Goal: Transaction & Acquisition: Subscribe to service/newsletter

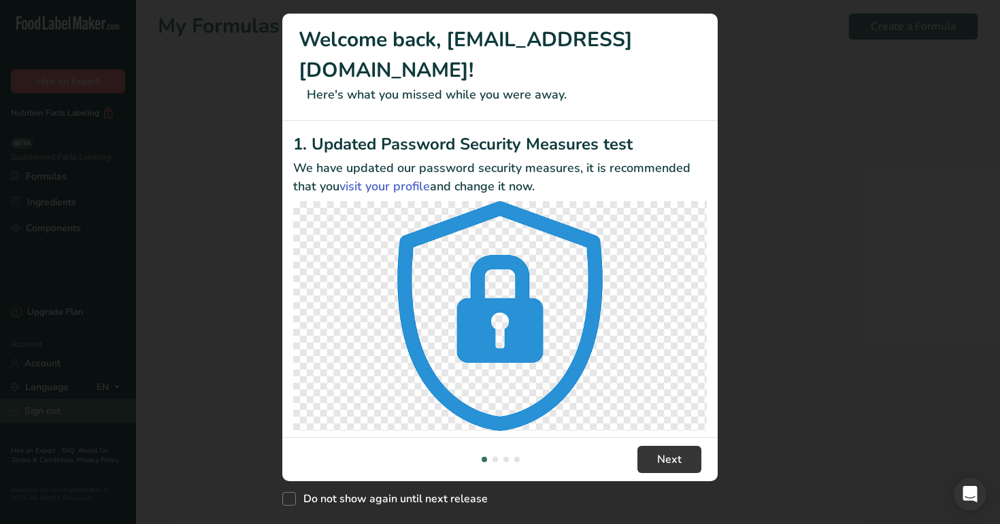
click at [66, 403] on div "New Features" at bounding box center [500, 262] width 1000 height 524
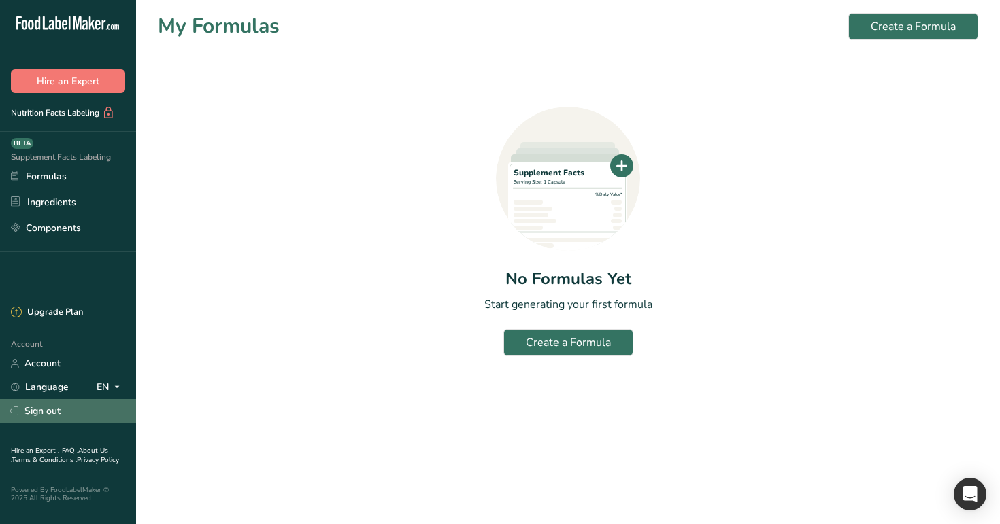
click at [80, 418] on link "Sign out" at bounding box center [68, 411] width 136 height 24
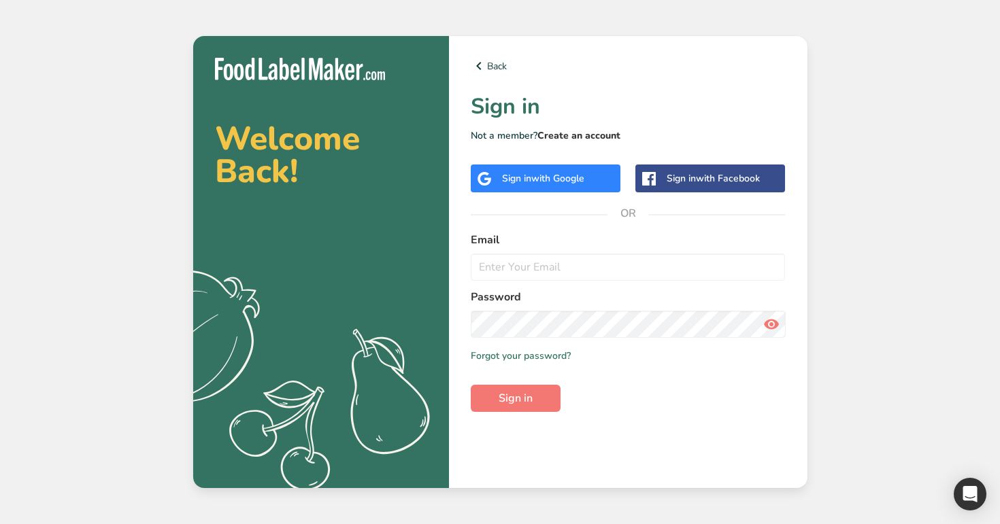
click at [581, 133] on link "Create an account" at bounding box center [578, 135] width 83 height 13
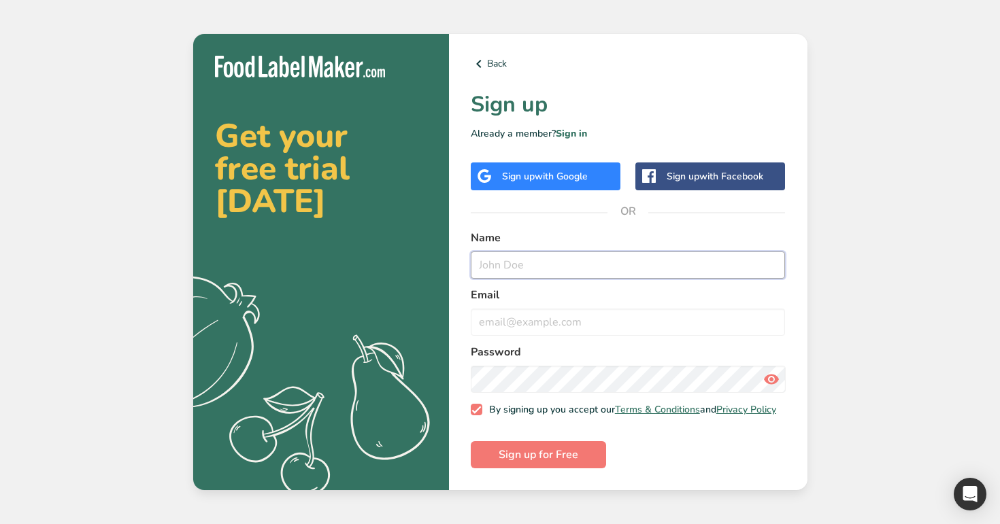
click at [515, 269] on input "text" at bounding box center [628, 265] width 315 height 27
click at [498, 263] on input "test@t.com" at bounding box center [628, 265] width 315 height 27
type input "test124@t.com"
click at [528, 326] on input "email" at bounding box center [628, 322] width 315 height 27
paste input "test124@t.com"
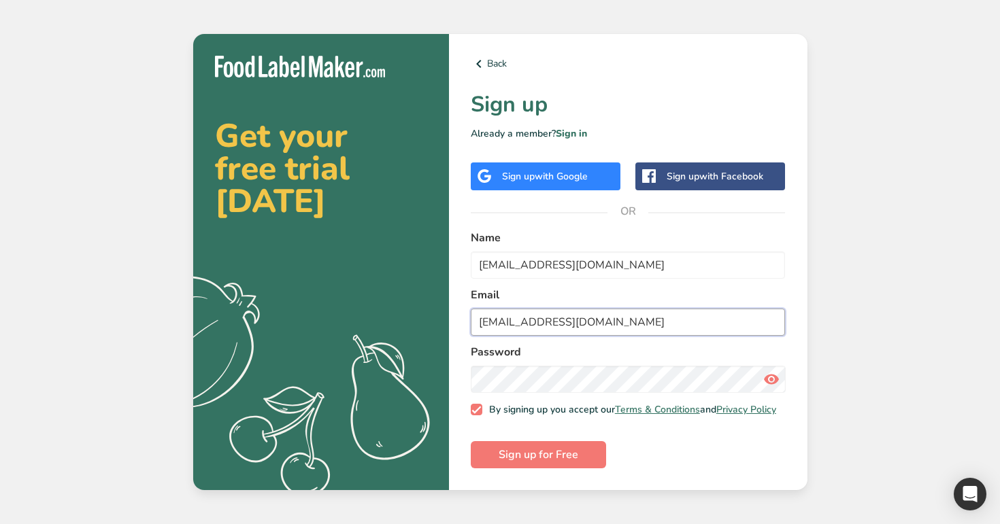
type input "test124@t.com"
click at [471, 441] on button "Sign up for Free" at bounding box center [538, 454] width 135 height 27
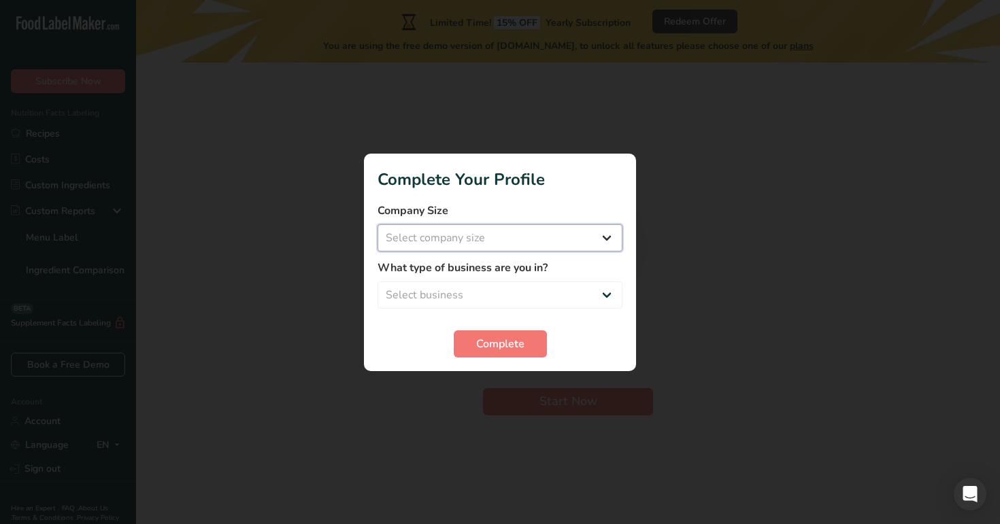
click at [534, 237] on select "Select company size Over 500 Employees test 1 1 Fewer than 10 Employees Fewer t…" at bounding box center [499, 237] width 245 height 27
select select "20"
click at [535, 283] on select "Select business Packaged Food Manufacturer Restaurant & Cafe Bakery Meal Plans …" at bounding box center [499, 295] width 245 height 27
select select "4"
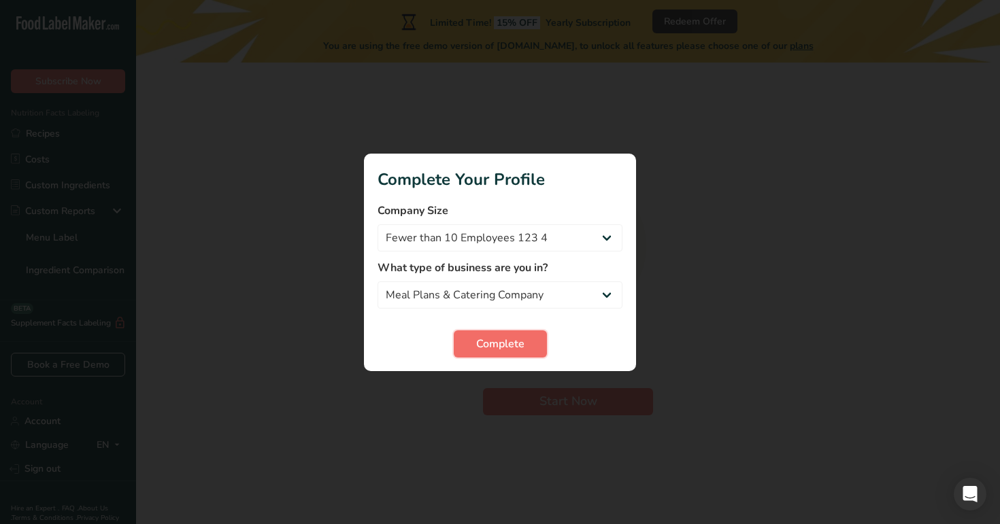
click at [510, 353] on button "Complete" at bounding box center [500, 344] width 93 height 27
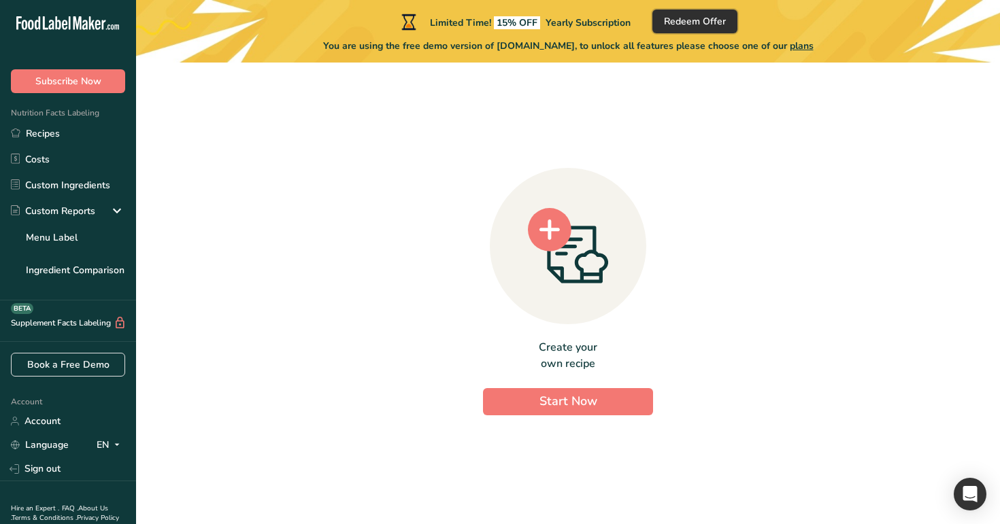
click at [703, 16] on span "Redeem Offer" at bounding box center [695, 21] width 62 height 14
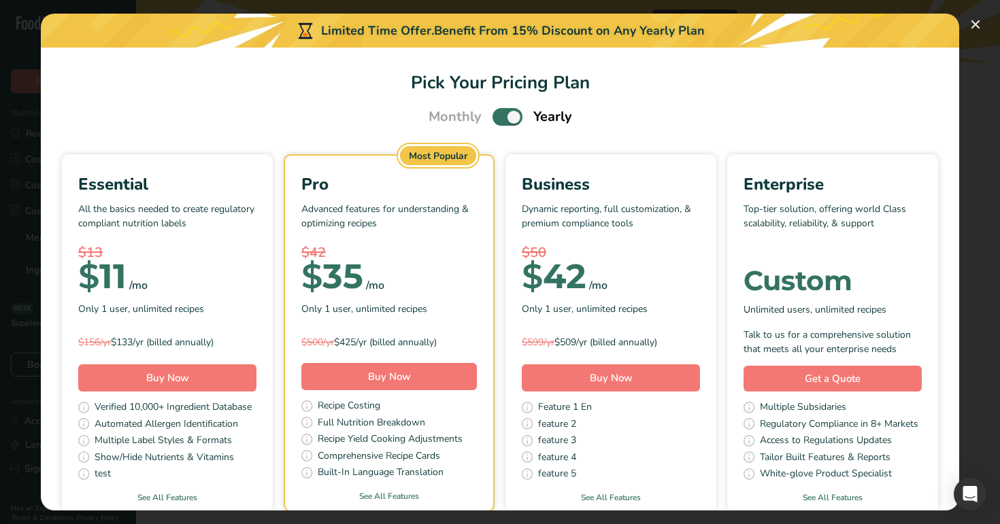
click at [508, 115] on span "Pick Your Pricing Plan Modal" at bounding box center [507, 116] width 30 height 17
click at [501, 115] on input "Pick Your Pricing Plan Modal" at bounding box center [496, 117] width 9 height 9
checkbox input "false"
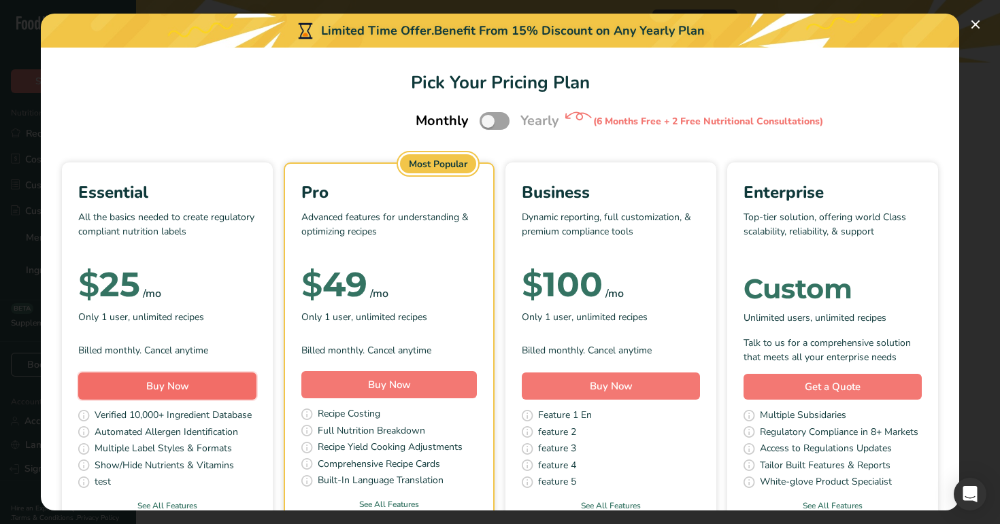
click at [193, 373] on button "Buy Now" at bounding box center [167, 386] width 178 height 27
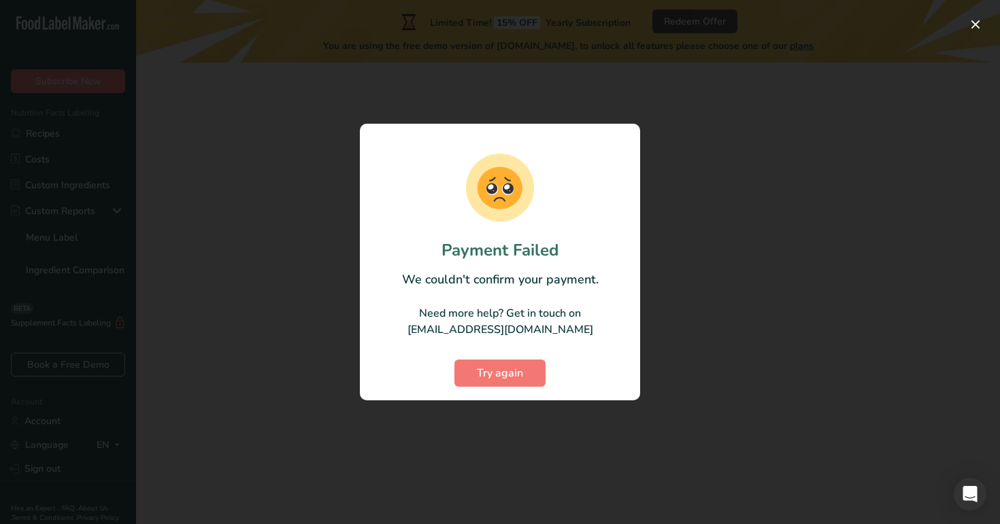
click at [300, 322] on div at bounding box center [500, 262] width 1000 height 524
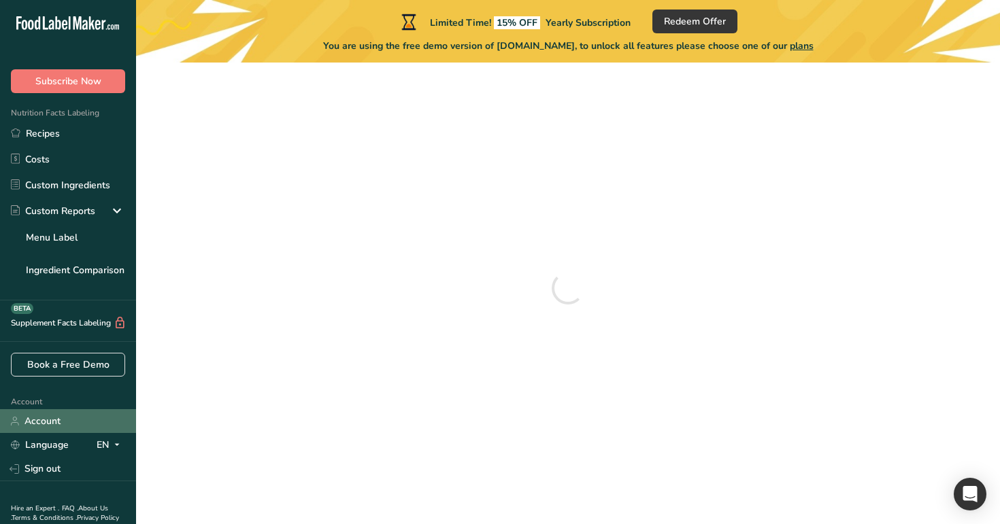
click at [73, 424] on link "Account" at bounding box center [68, 421] width 136 height 24
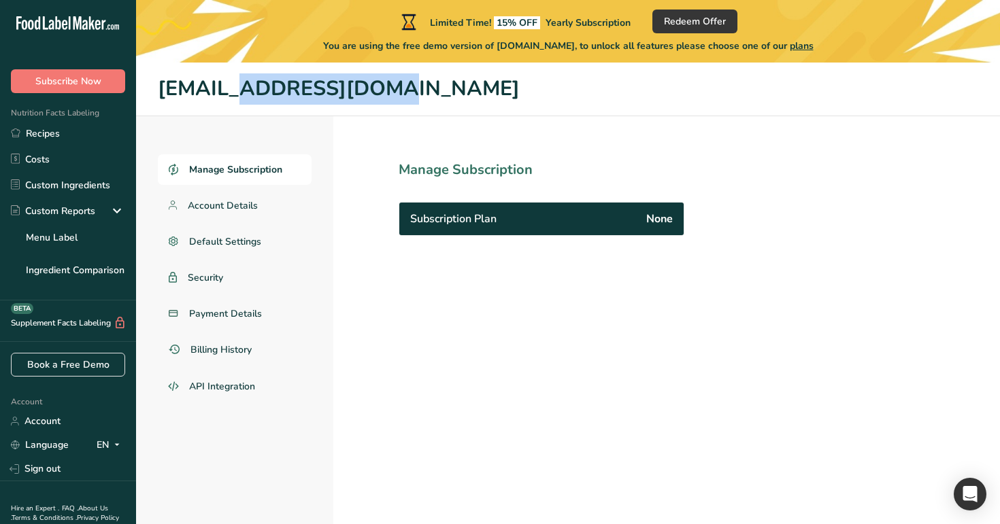
drag, startPoint x: 314, startPoint y: 87, endPoint x: 154, endPoint y: 92, distance: 159.9
click at [154, 92] on header "[EMAIL_ADDRESS][DOMAIN_NAME]" at bounding box center [568, 90] width 864 height 54
copy h1 "[EMAIL_ADDRESS][DOMAIN_NAME]"
click at [75, 88] on span "Subscribe Now" at bounding box center [68, 81] width 66 height 14
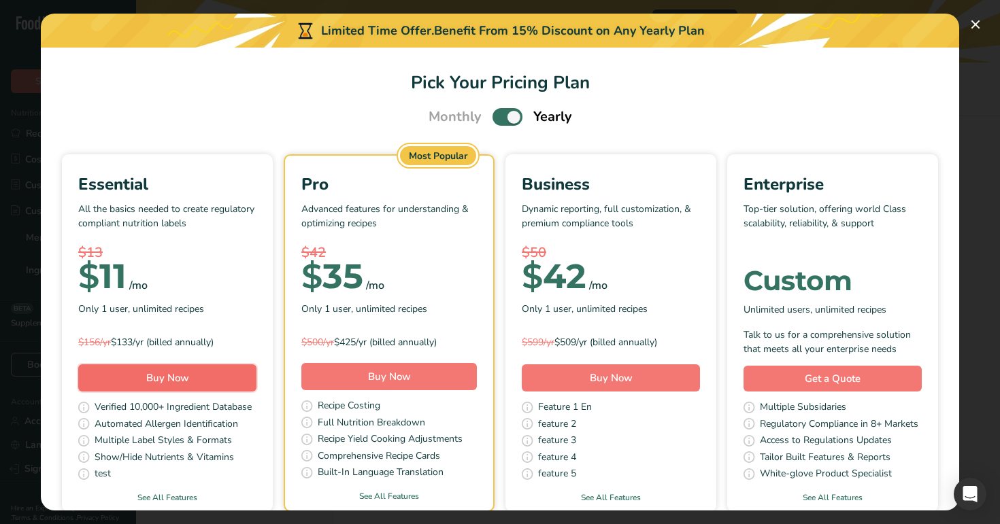
click at [201, 375] on button "Buy Now" at bounding box center [167, 378] width 178 height 27
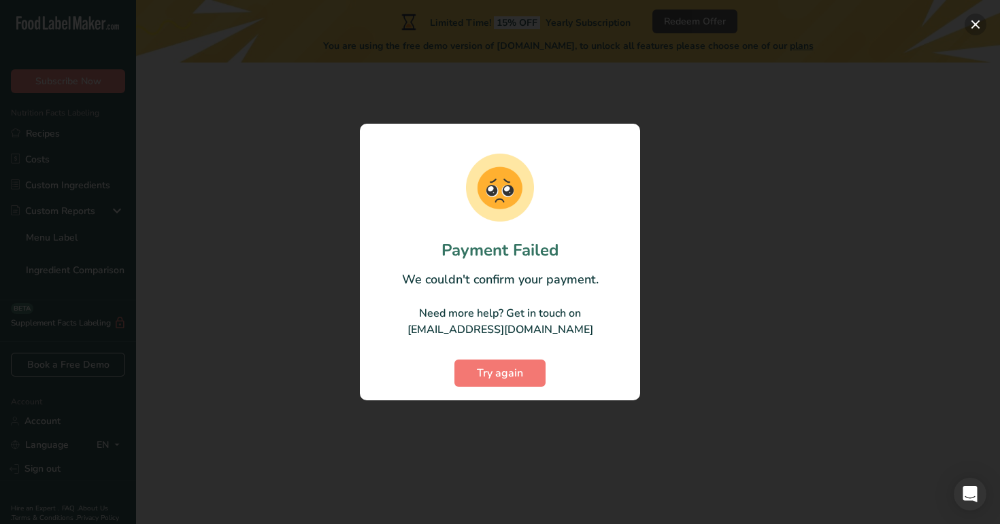
click at [979, 28] on button "button" at bounding box center [975, 25] width 22 height 22
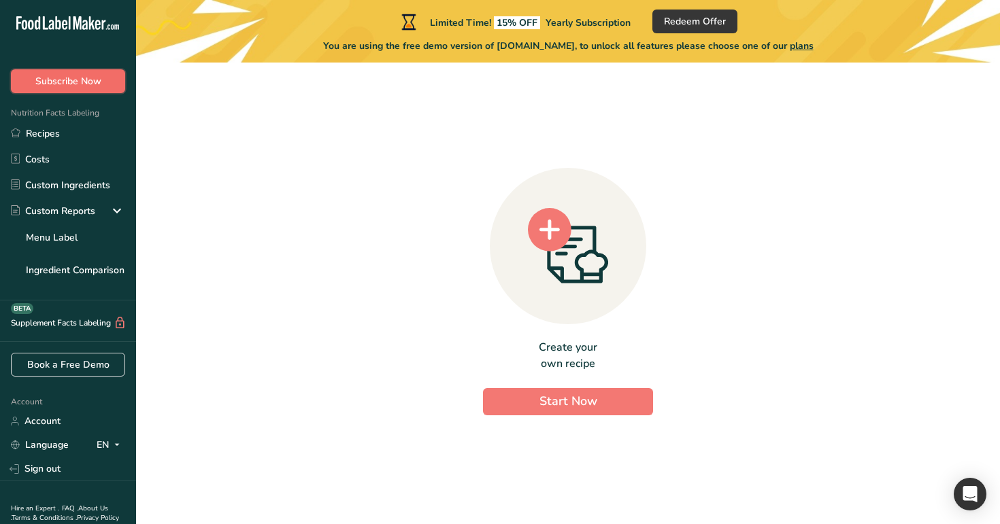
click at [88, 85] on span "Subscribe Now" at bounding box center [68, 81] width 66 height 14
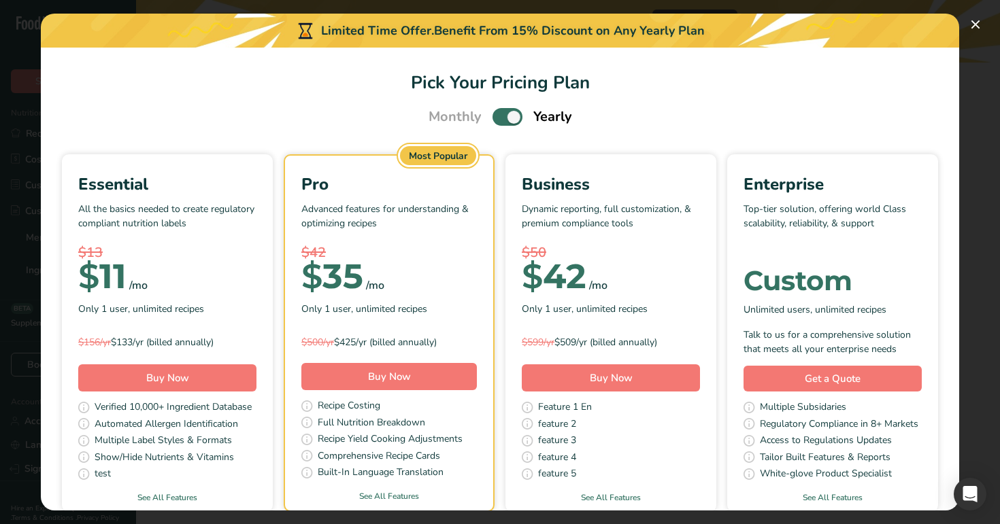
scroll to position [57, 0]
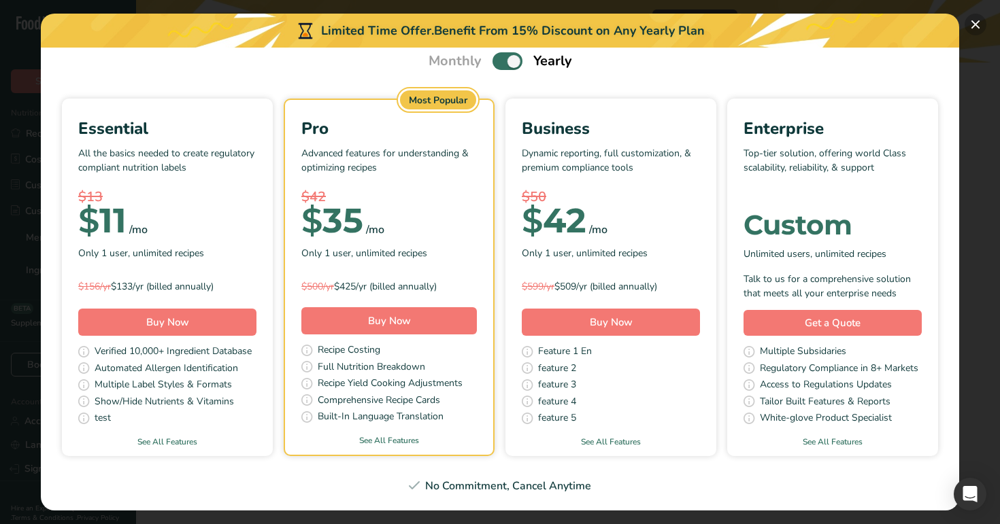
click at [978, 29] on button "Pick Your Pricing Plan Modal" at bounding box center [975, 25] width 22 height 22
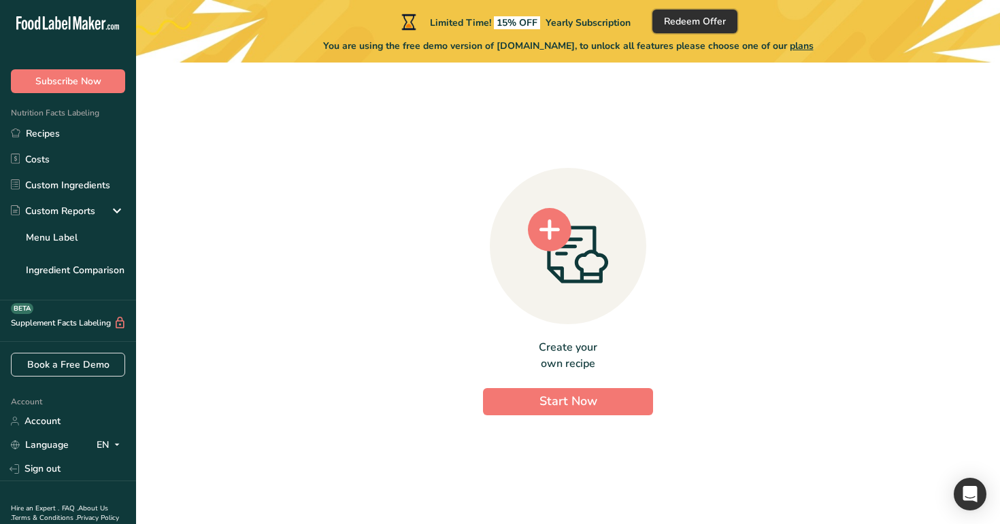
click at [703, 21] on span "Redeem Offer" at bounding box center [695, 21] width 62 height 14
